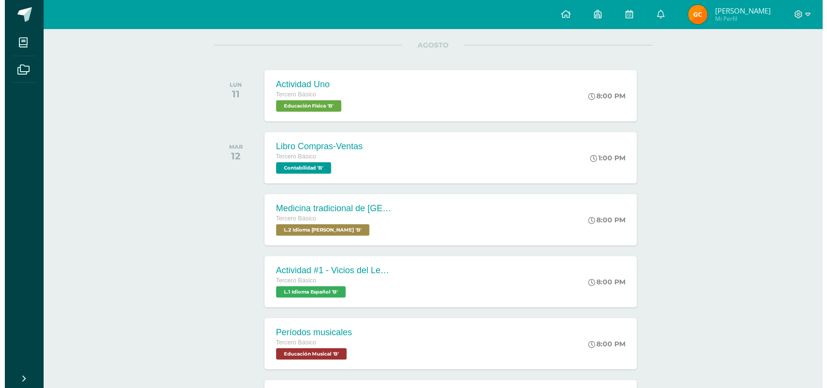
scroll to position [182, 0]
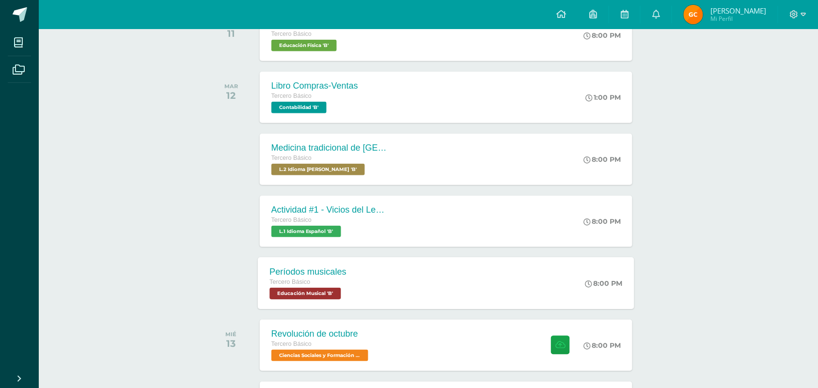
click at [301, 295] on span "Educación Musical 'B'" at bounding box center [305, 294] width 71 height 12
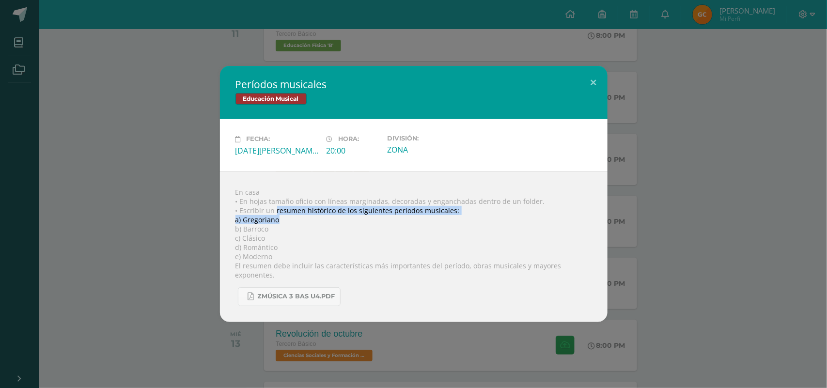
drag, startPoint x: 275, startPoint y: 214, endPoint x: 347, endPoint y: 227, distance: 72.9
click at [347, 227] on div "En casa • En hojas tamaño oficio con líneas marginadas, decoradas y enganchadas…" at bounding box center [414, 247] width 388 height 151
copy div "resumen histórico de los siguientes períodos musicales: a) Gregoriano"
click at [590, 88] on button at bounding box center [594, 82] width 28 height 33
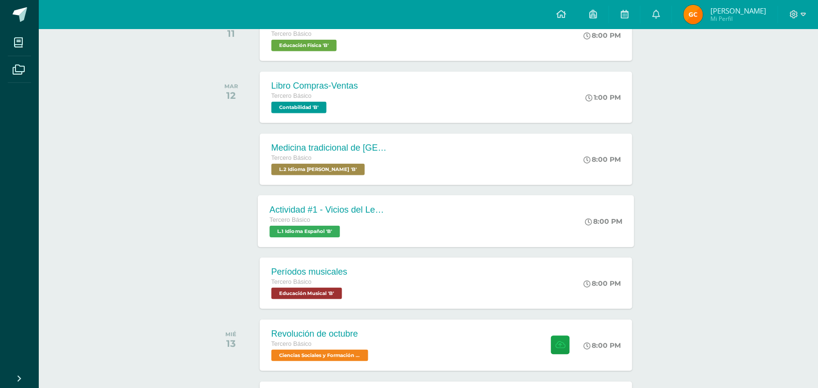
click at [340, 225] on div "Tercero Básico L.1 Idioma Español 'B'" at bounding box center [328, 226] width 117 height 22
